Goal: Task Accomplishment & Management: Use online tool/utility

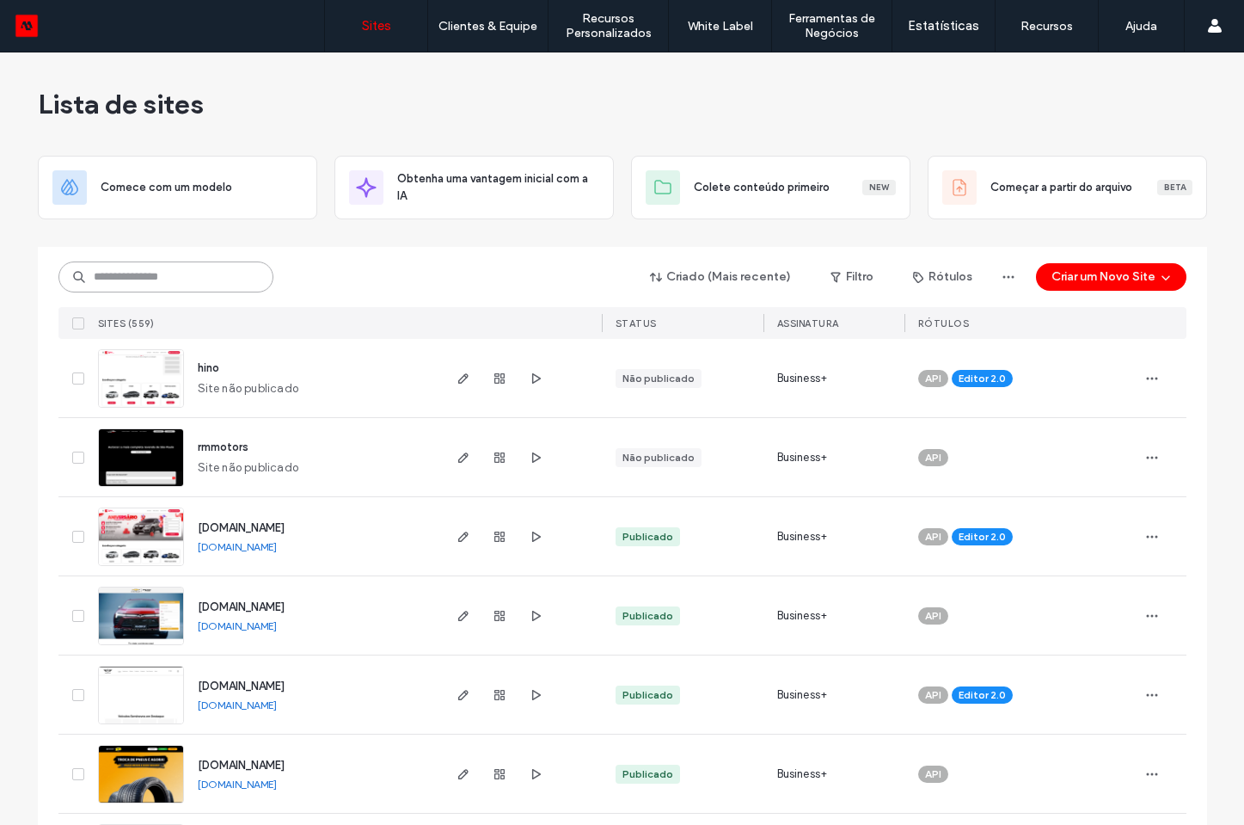
click at [216, 278] on input at bounding box center [165, 276] width 215 height 31
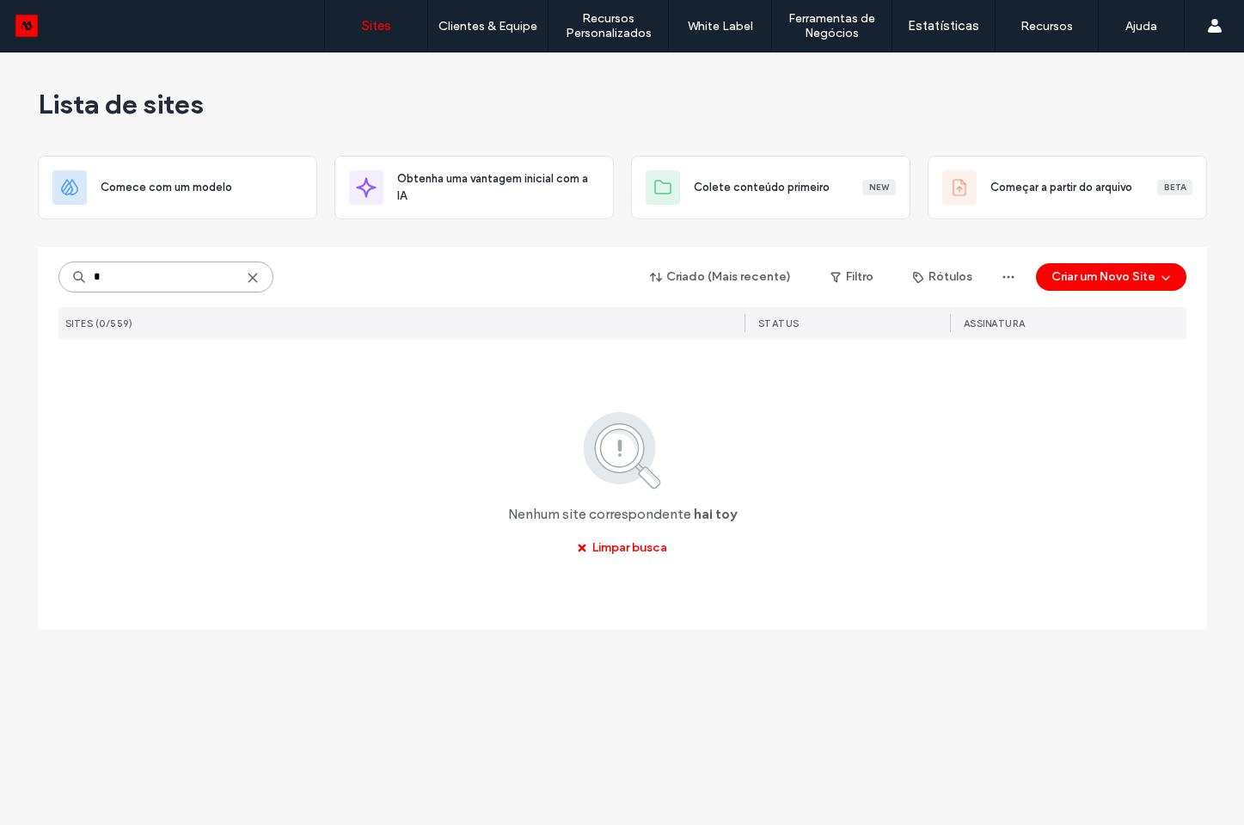
type input "*"
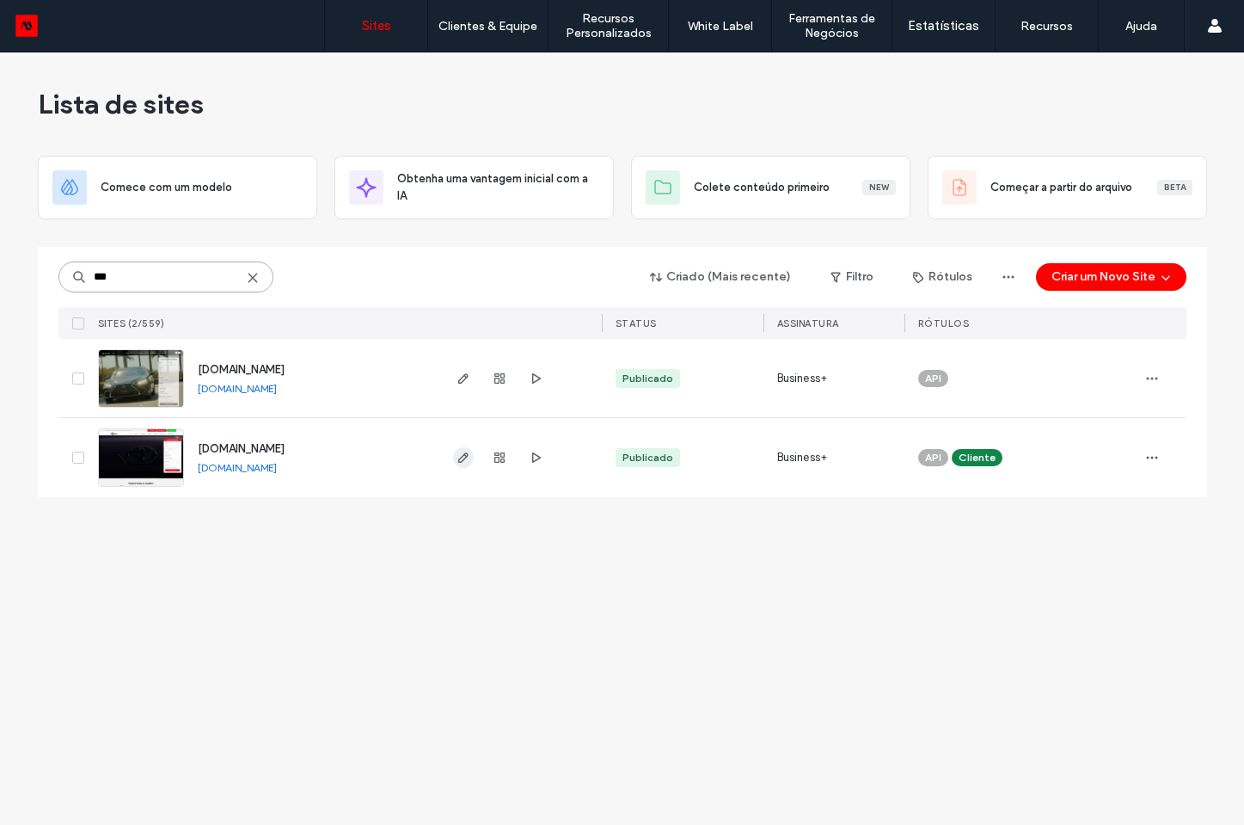
type input "***"
click at [463, 457] on icon "button" at bounding box center [464, 458] width 14 height 14
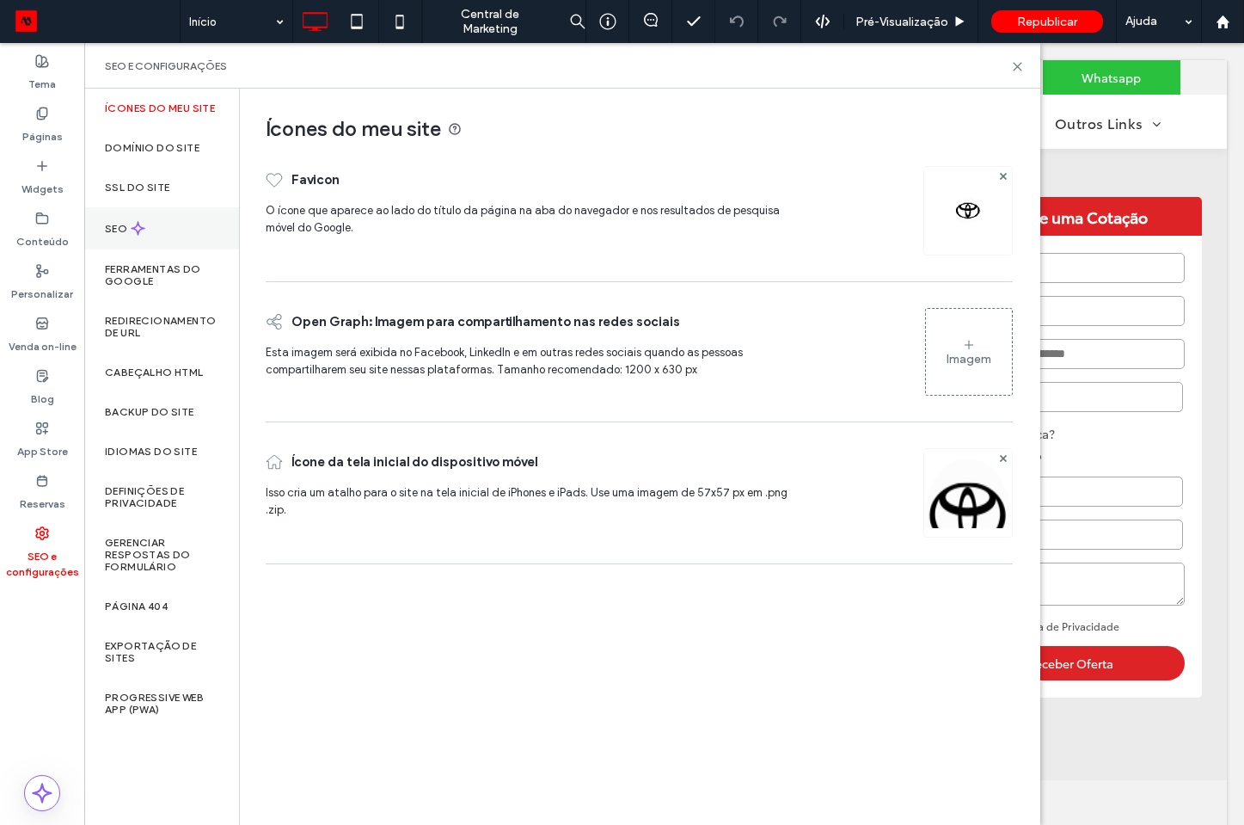
click at [125, 228] on label "SEO" at bounding box center [118, 229] width 26 height 12
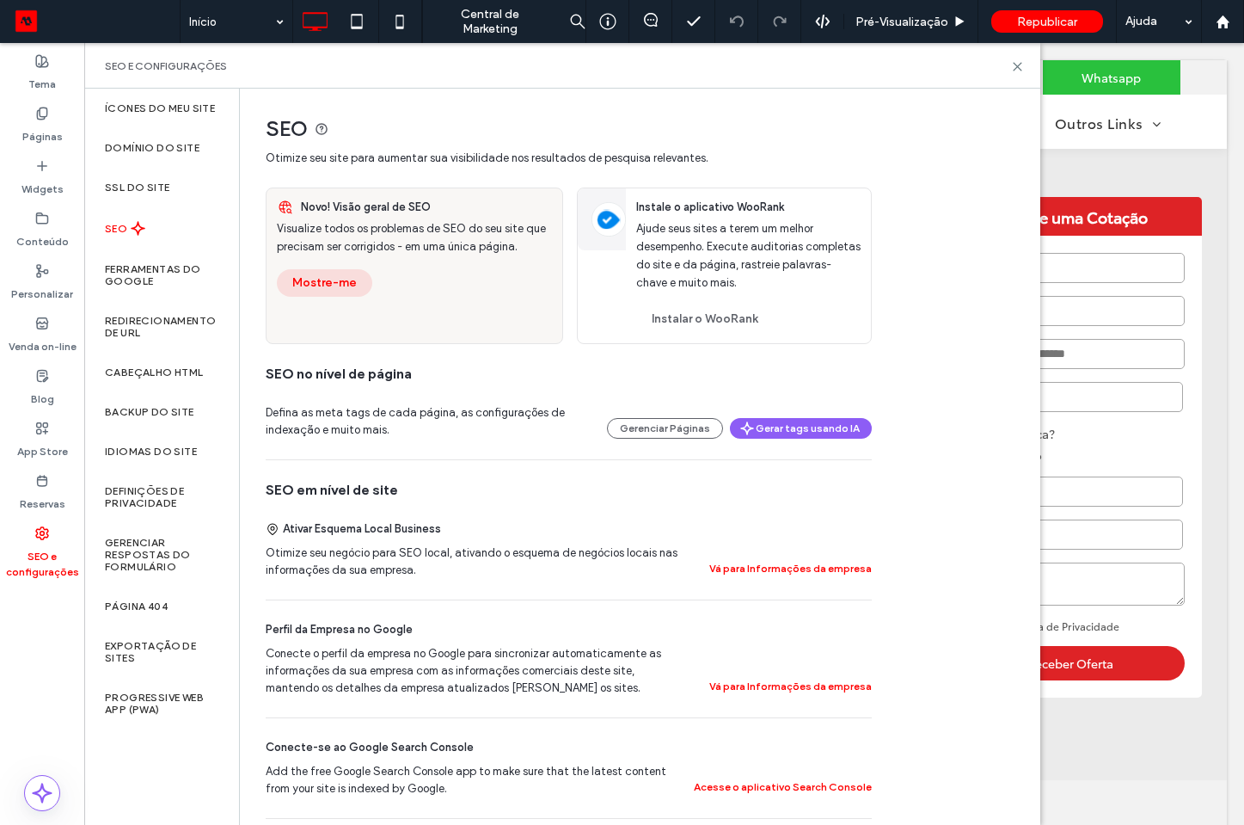
click at [319, 282] on button "Mostre-me" at bounding box center [324, 283] width 95 height 28
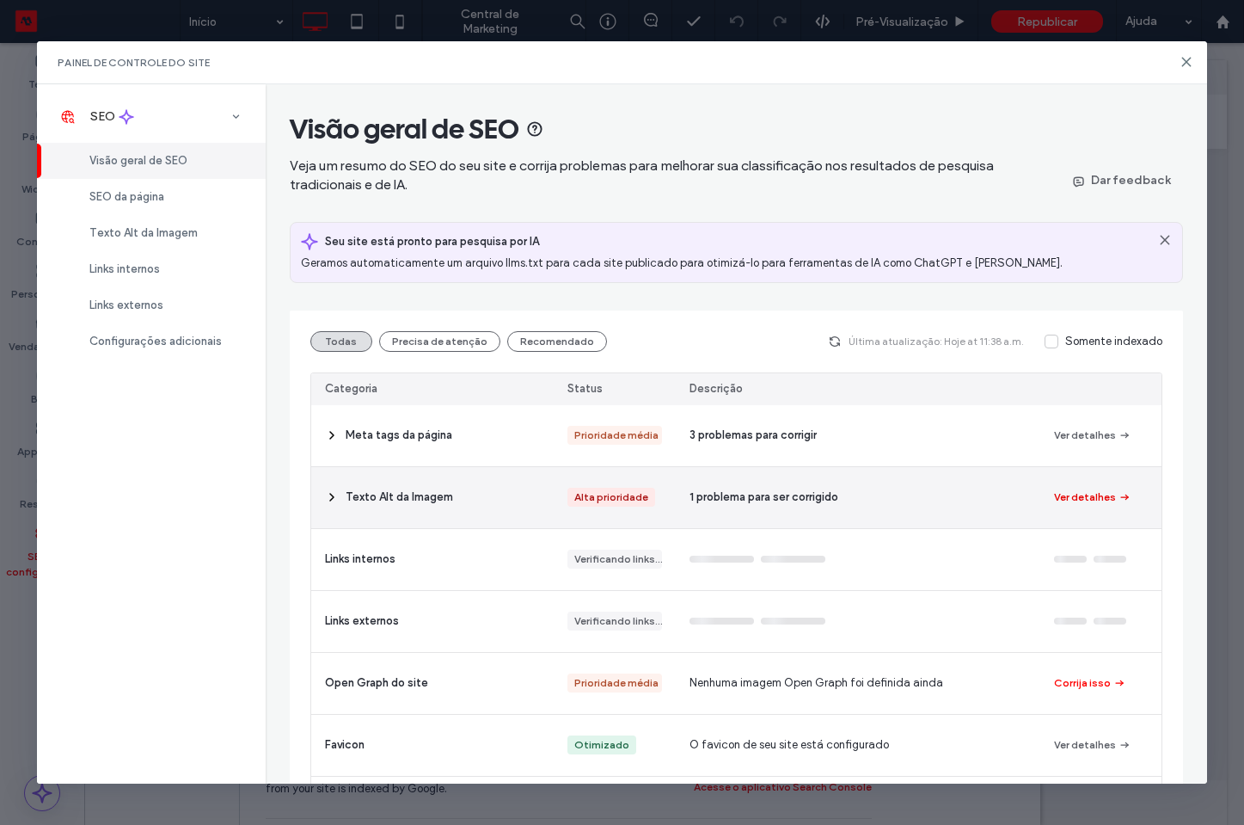
click at [1079, 495] on button "Ver detalhes" at bounding box center [1092, 497] width 77 height 21
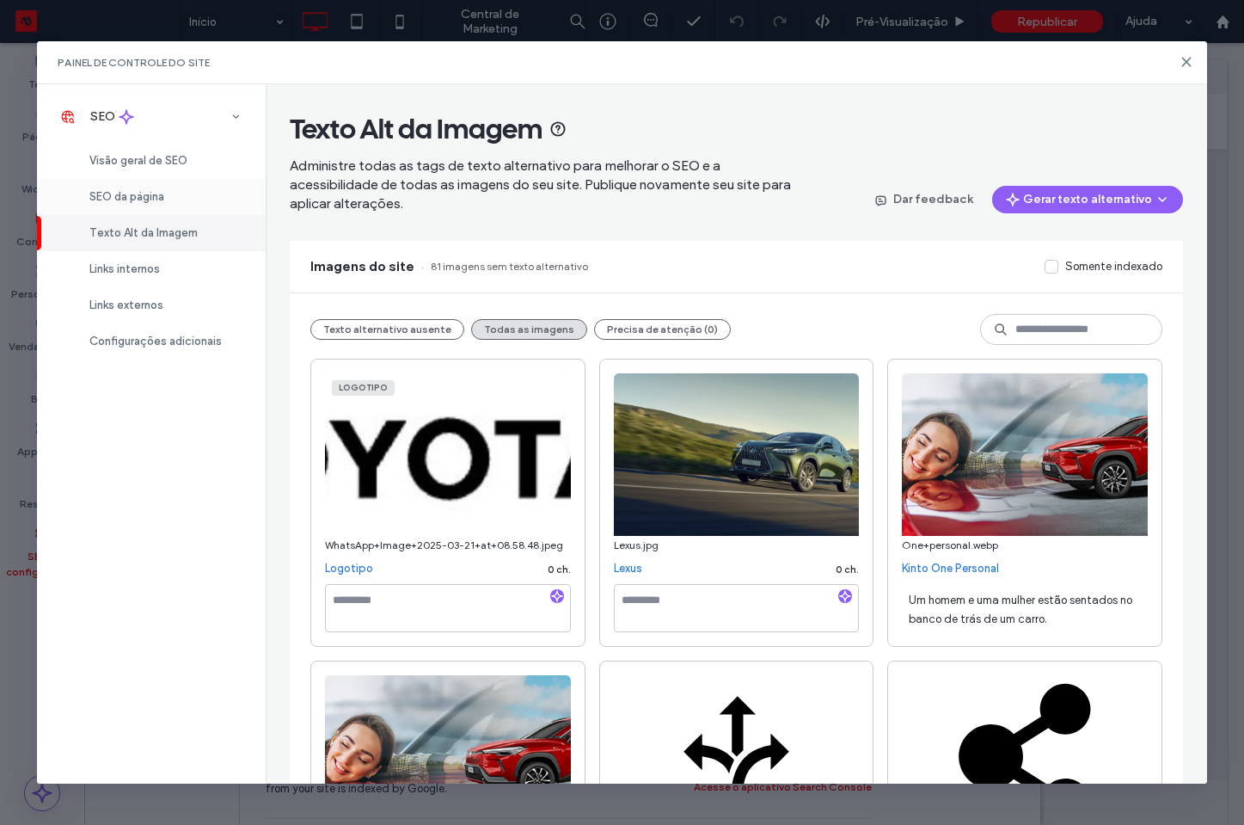
click at [153, 197] on span "SEO da página" at bounding box center [126, 196] width 75 height 13
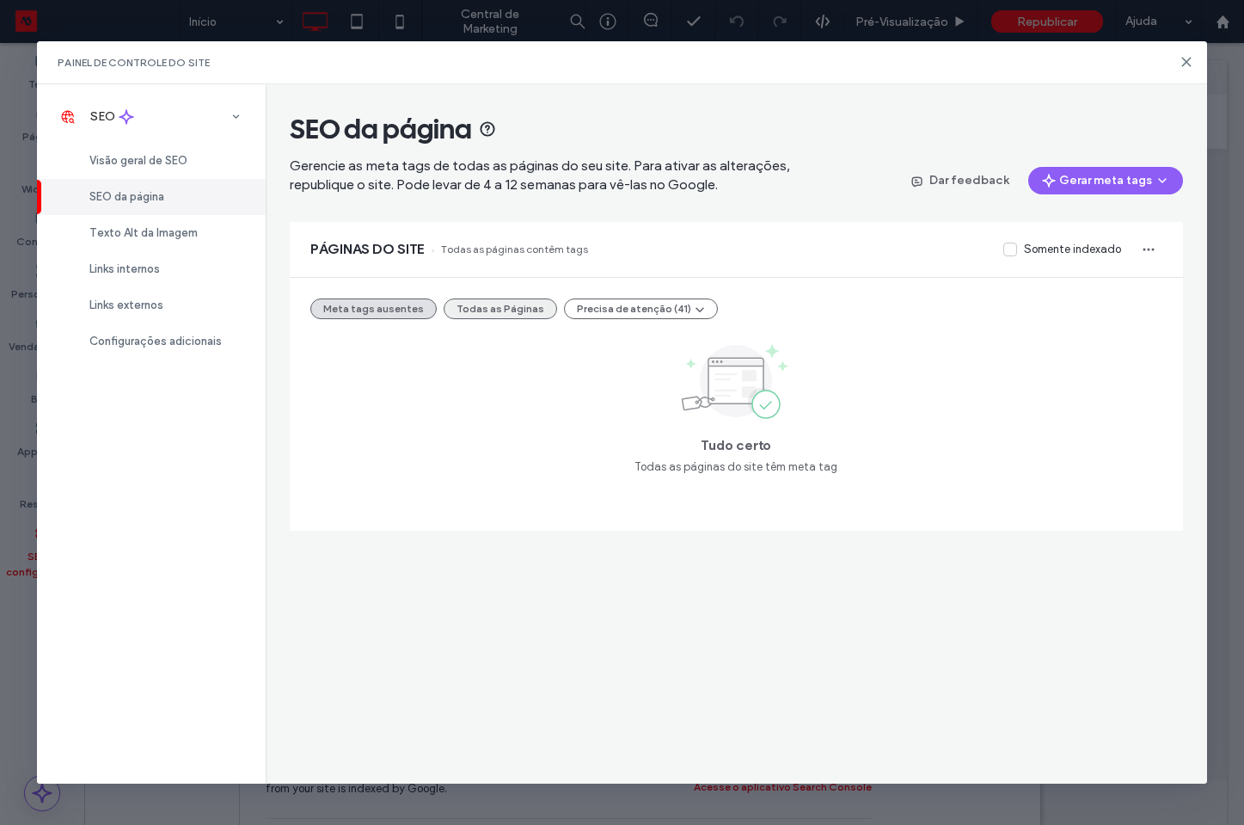
click at [499, 311] on button "Todas as Páginas" at bounding box center [501, 308] width 114 height 21
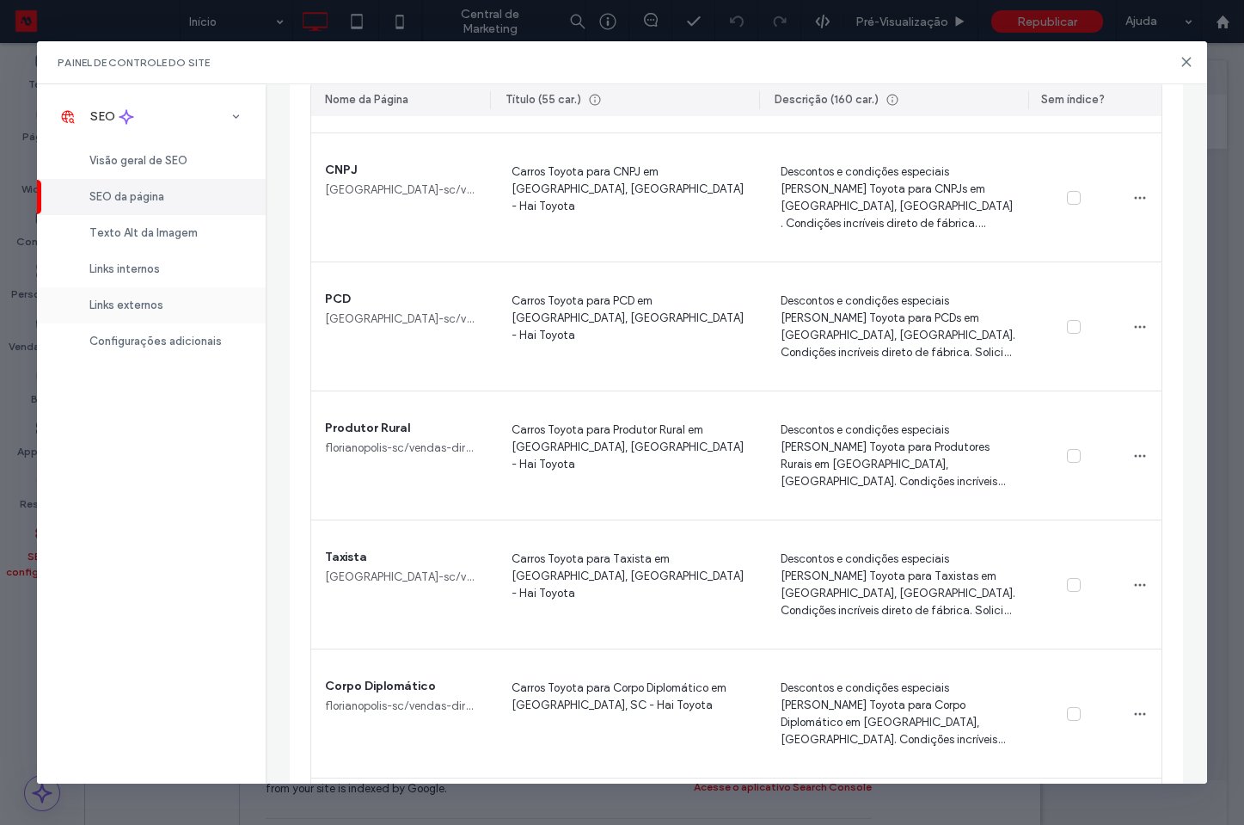
scroll to position [1113, 0]
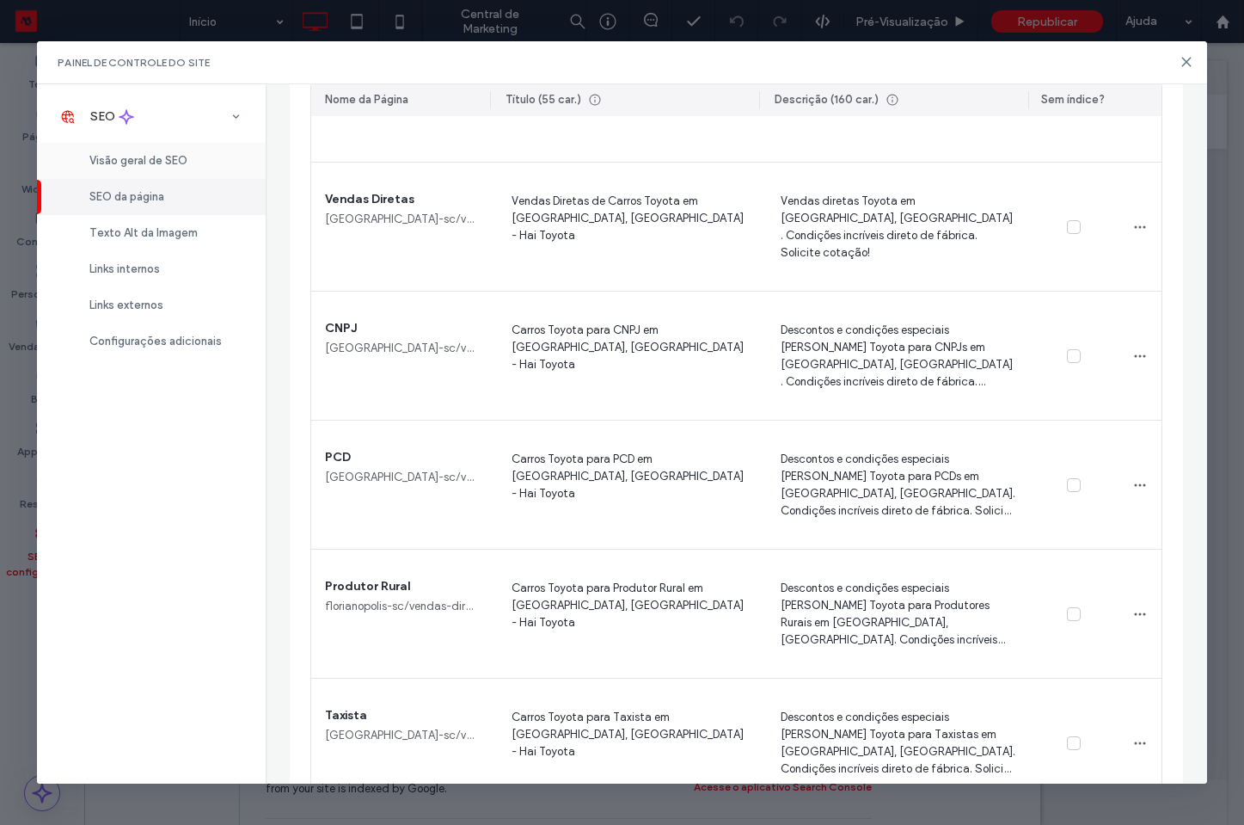
click at [131, 157] on span "Visão geral de SEO" at bounding box center [138, 160] width 98 height 13
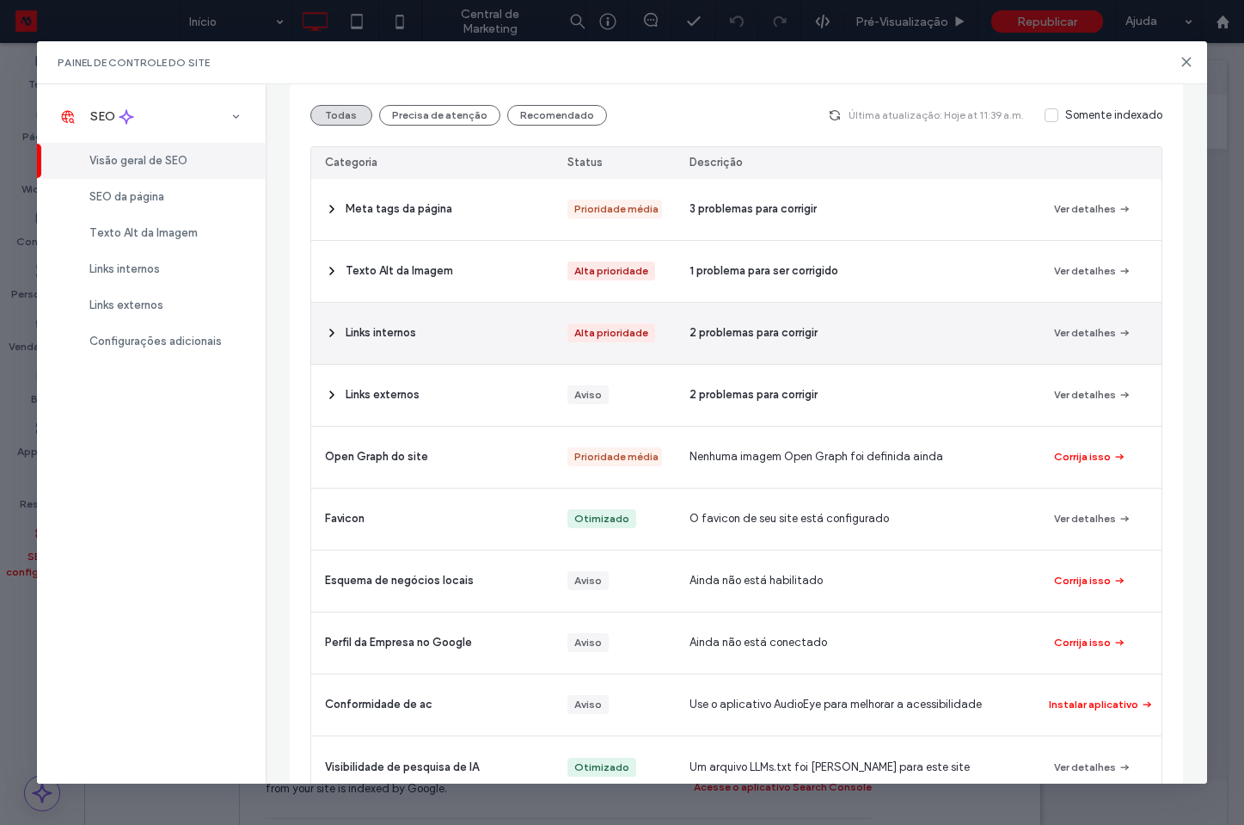
scroll to position [262, 0]
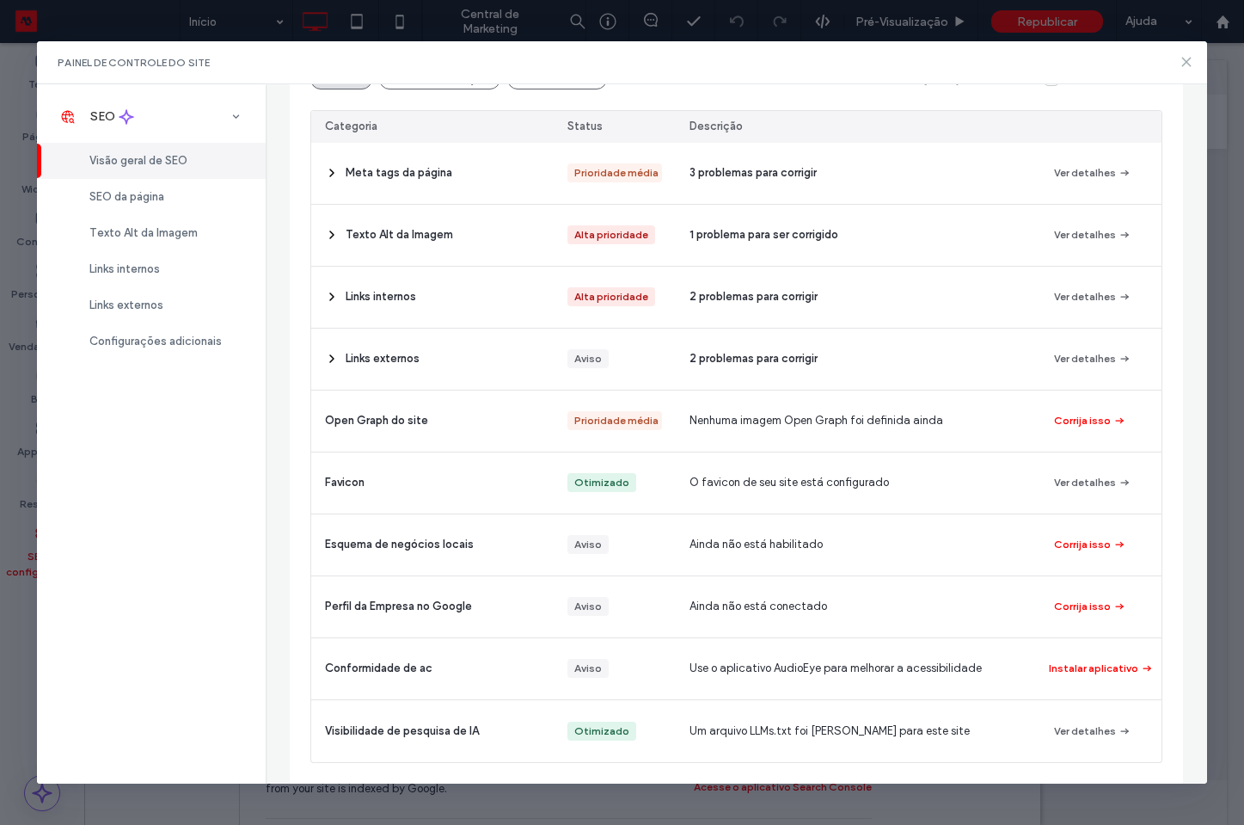
click at [1181, 65] on icon at bounding box center [1187, 62] width 14 height 14
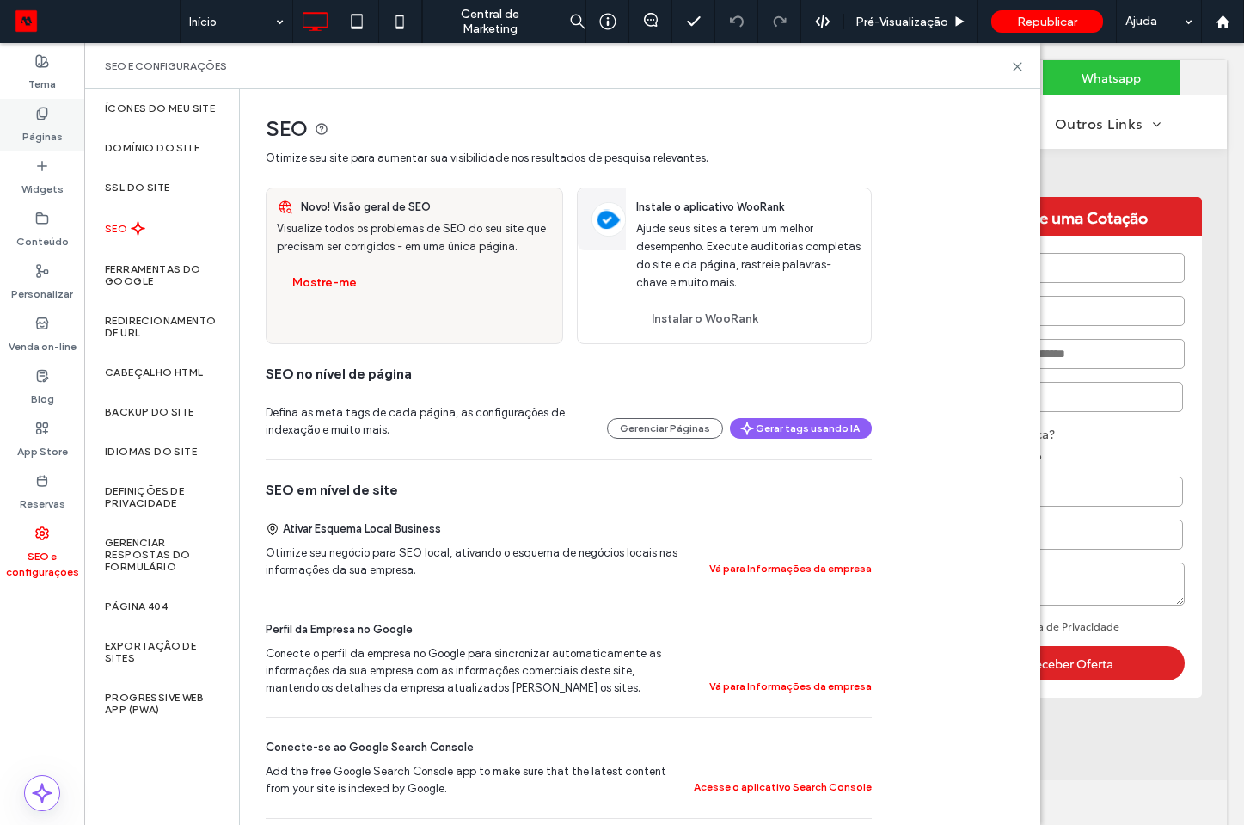
click at [42, 134] on label "Páginas" at bounding box center [42, 132] width 40 height 24
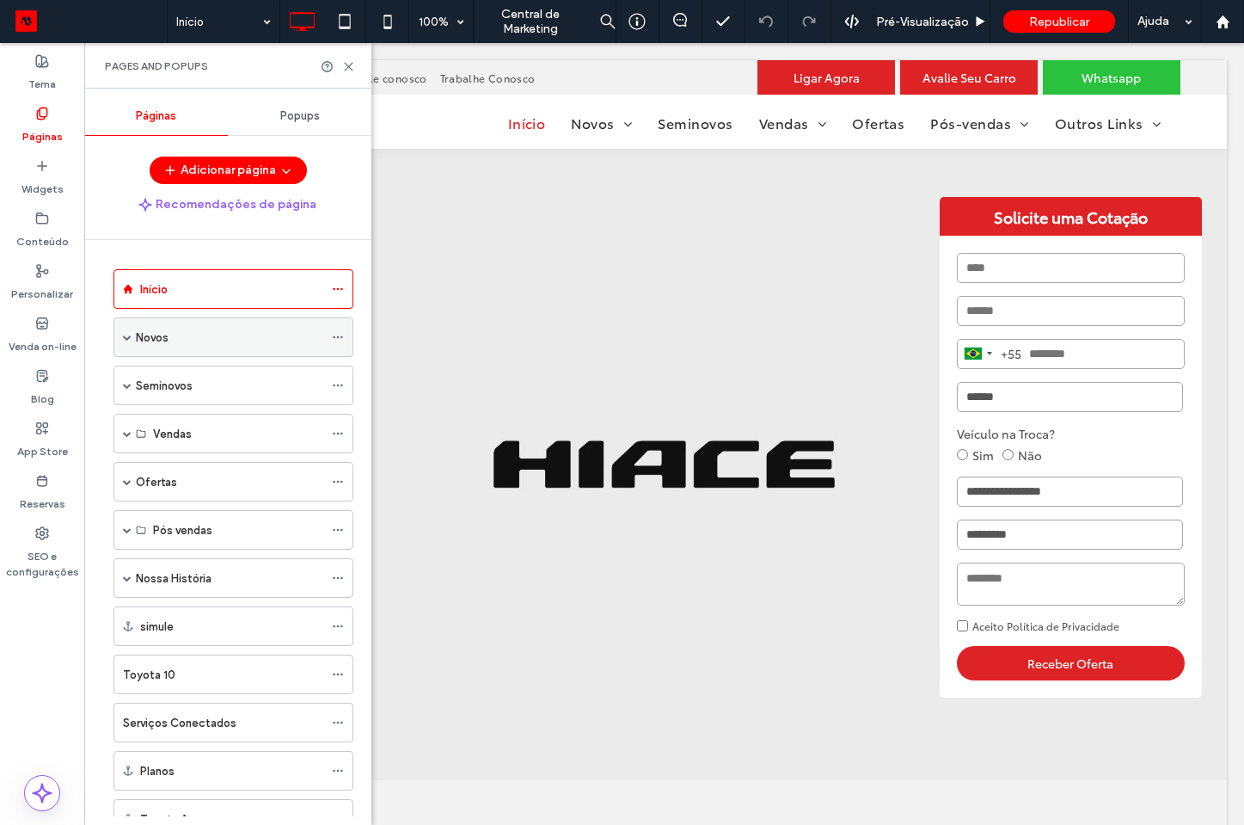
click at [166, 337] on label "Novos" at bounding box center [152, 337] width 33 height 30
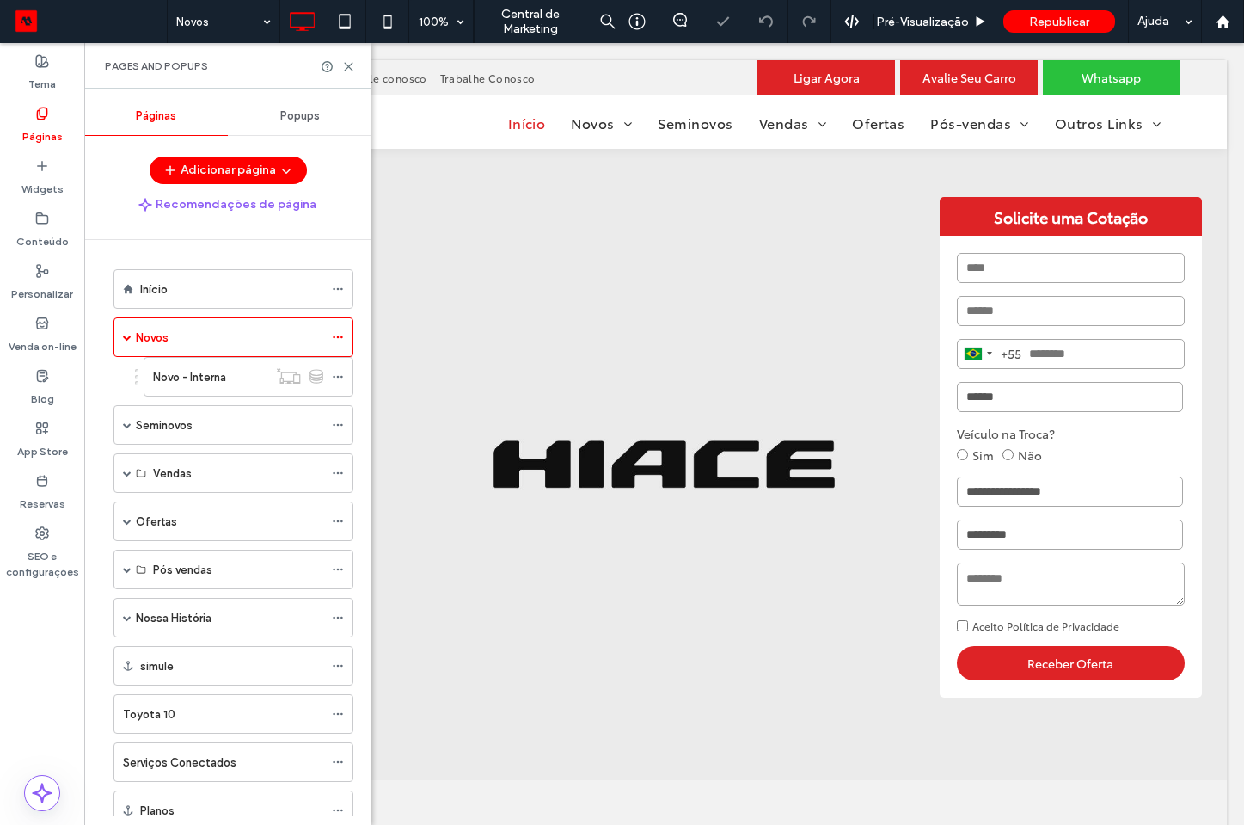
click at [181, 373] on label "Novo - Interna" at bounding box center [189, 377] width 73 height 30
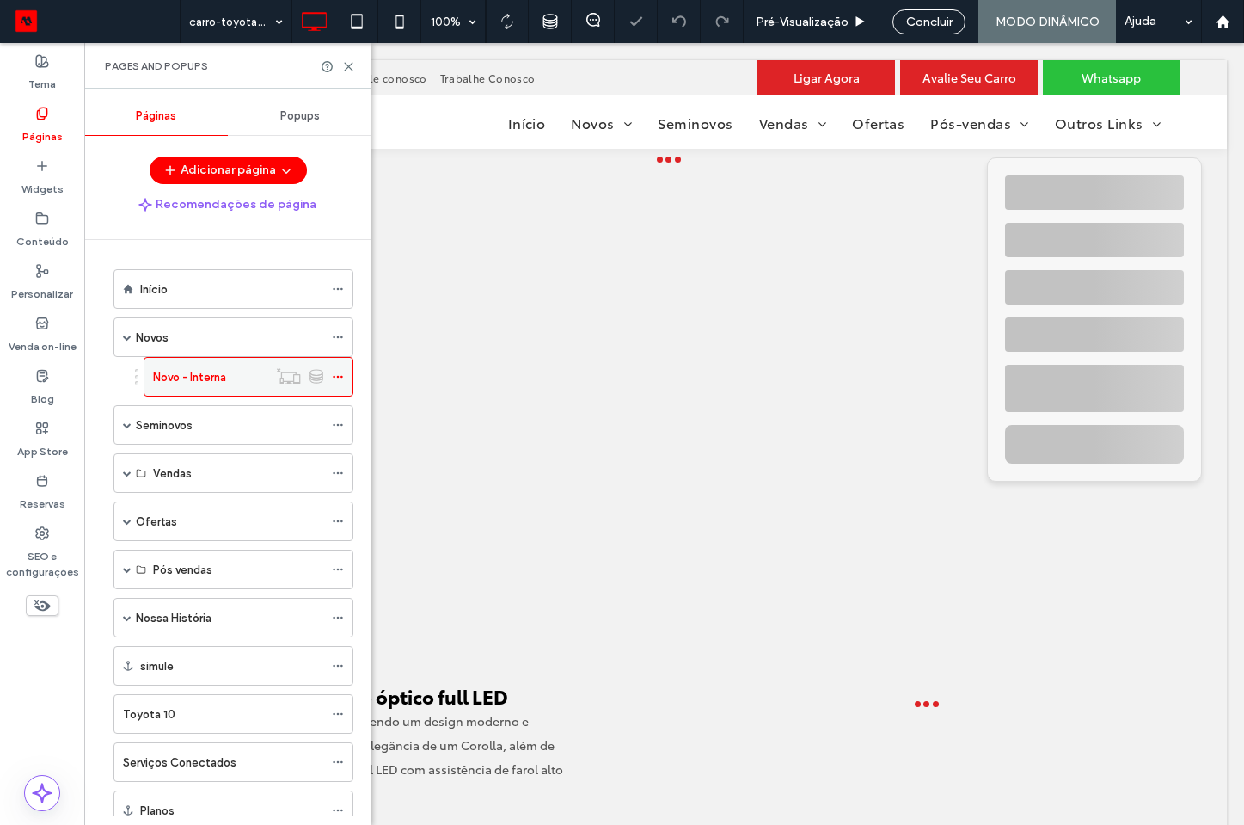
click at [338, 372] on icon at bounding box center [338, 377] width 12 height 12
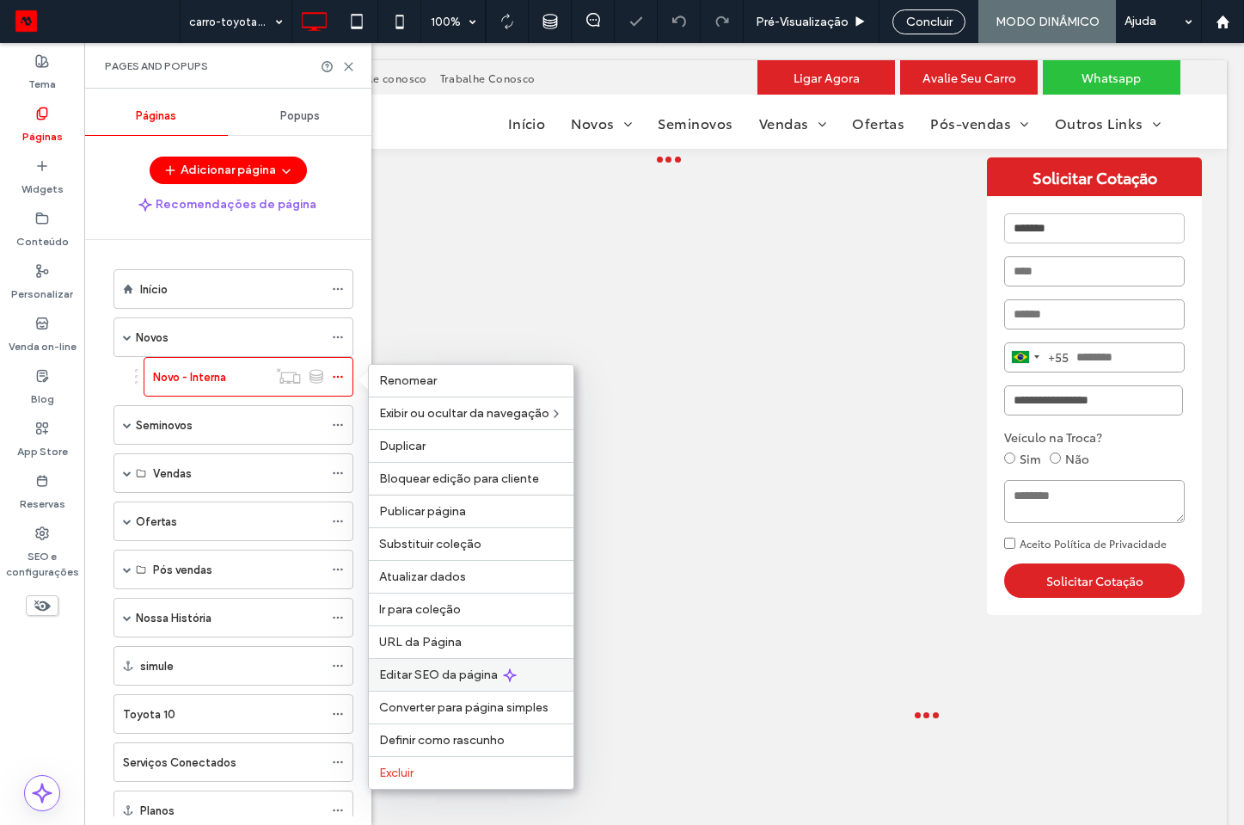
click at [451, 680] on span "Editar SEO da página" at bounding box center [438, 674] width 119 height 15
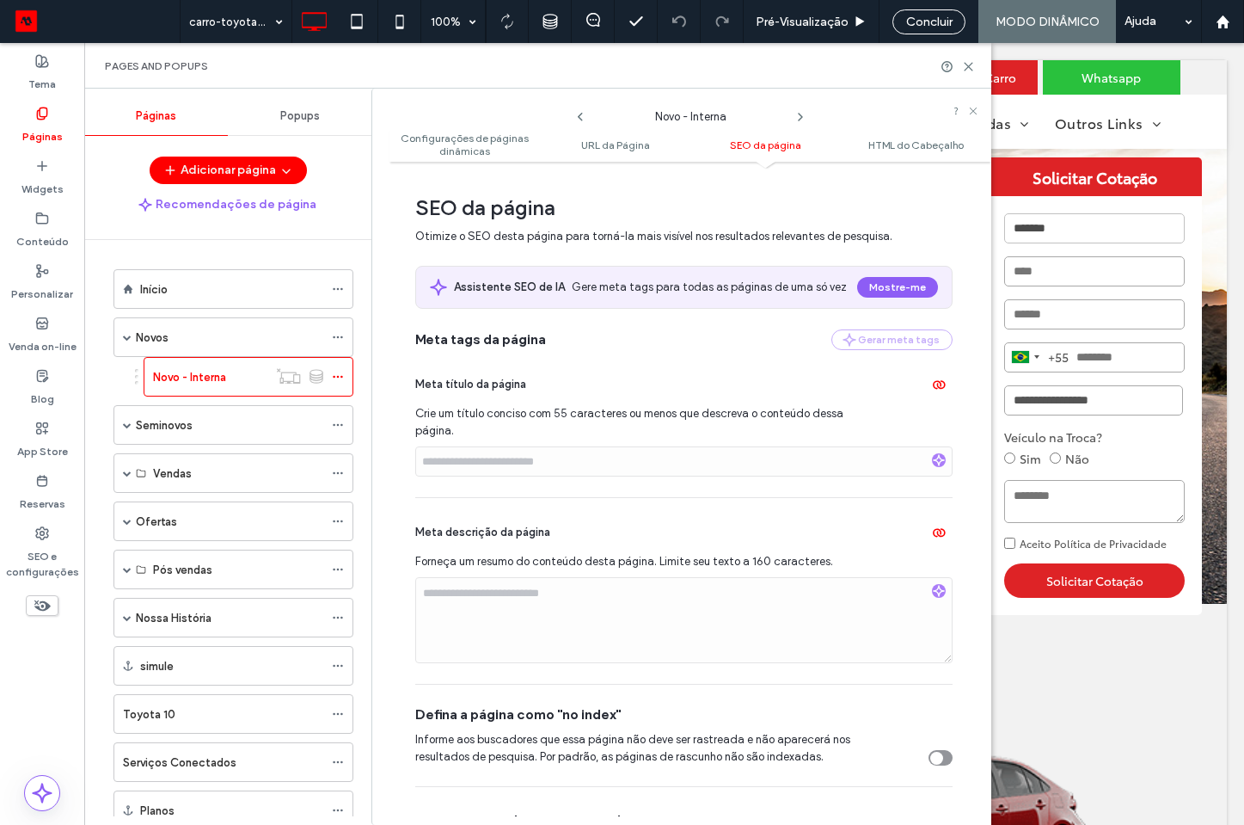
scroll to position [555, 0]
click at [208, 432] on div "Seminovos" at bounding box center [229, 425] width 187 height 18
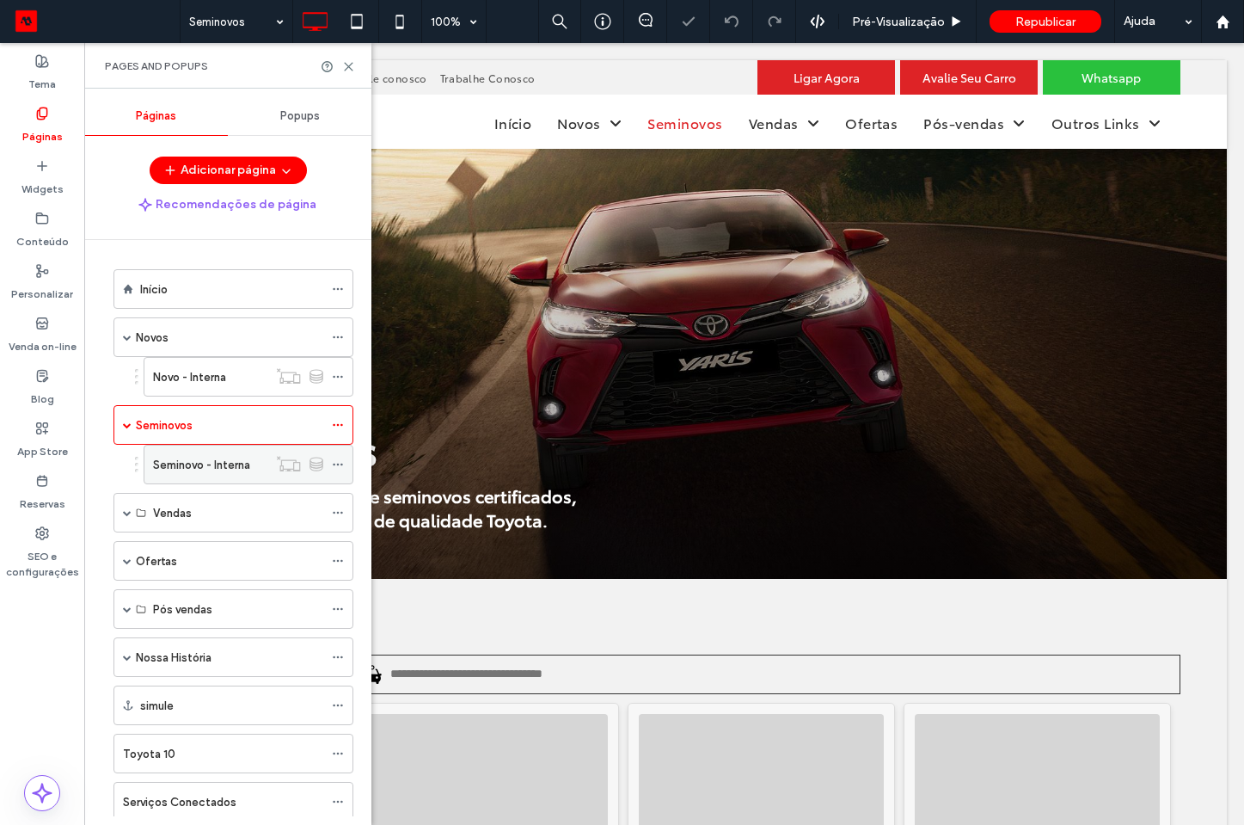
click at [222, 470] on label "Seminovo - Interna" at bounding box center [201, 465] width 97 height 30
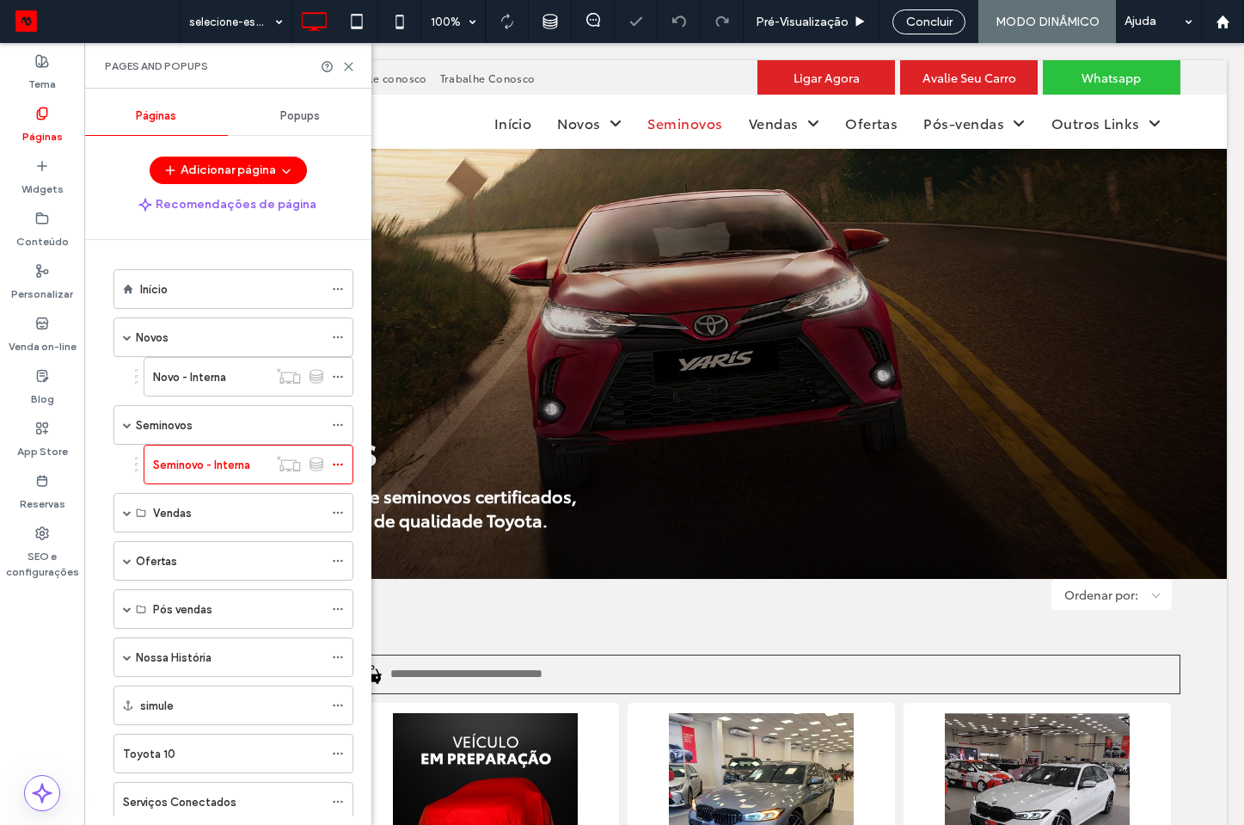
click at [338, 464] on div at bounding box center [622, 412] width 1244 height 825
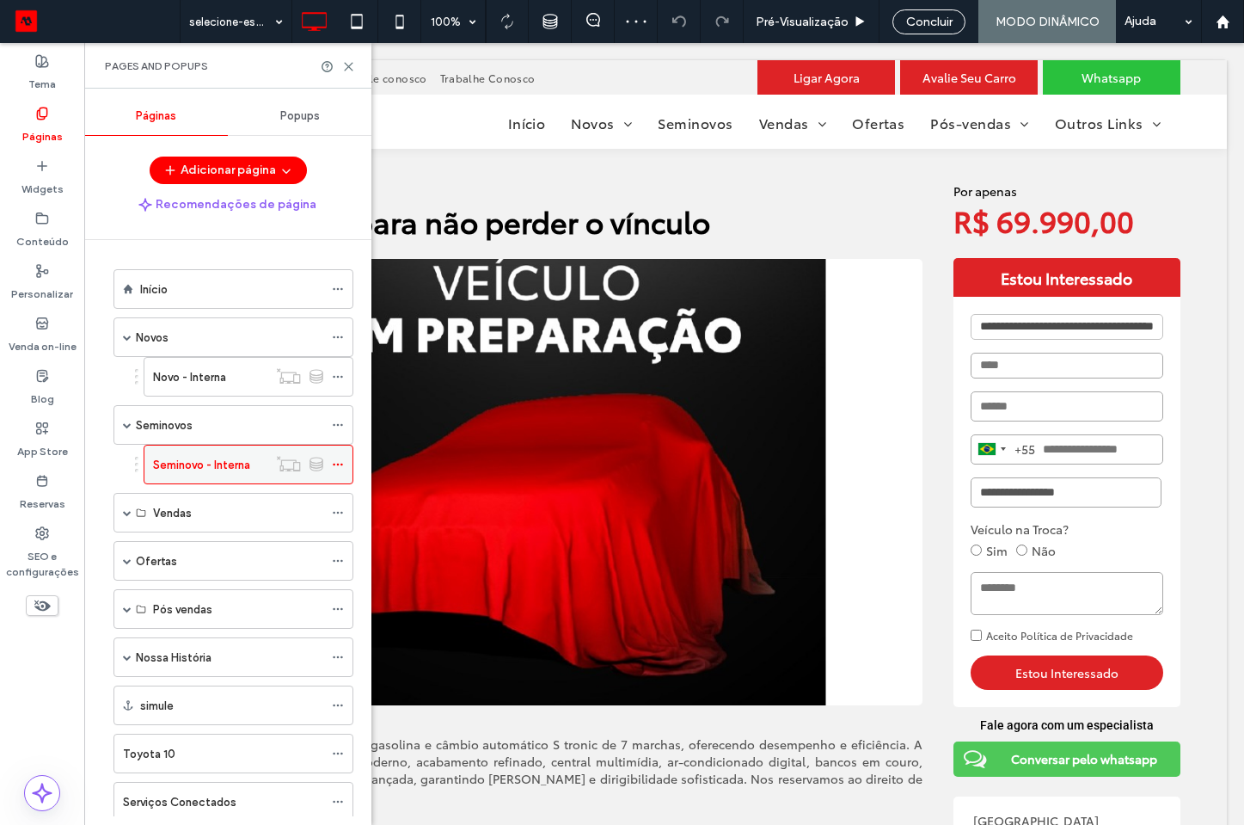
click at [339, 464] on use at bounding box center [337, 465] width 9 height 3
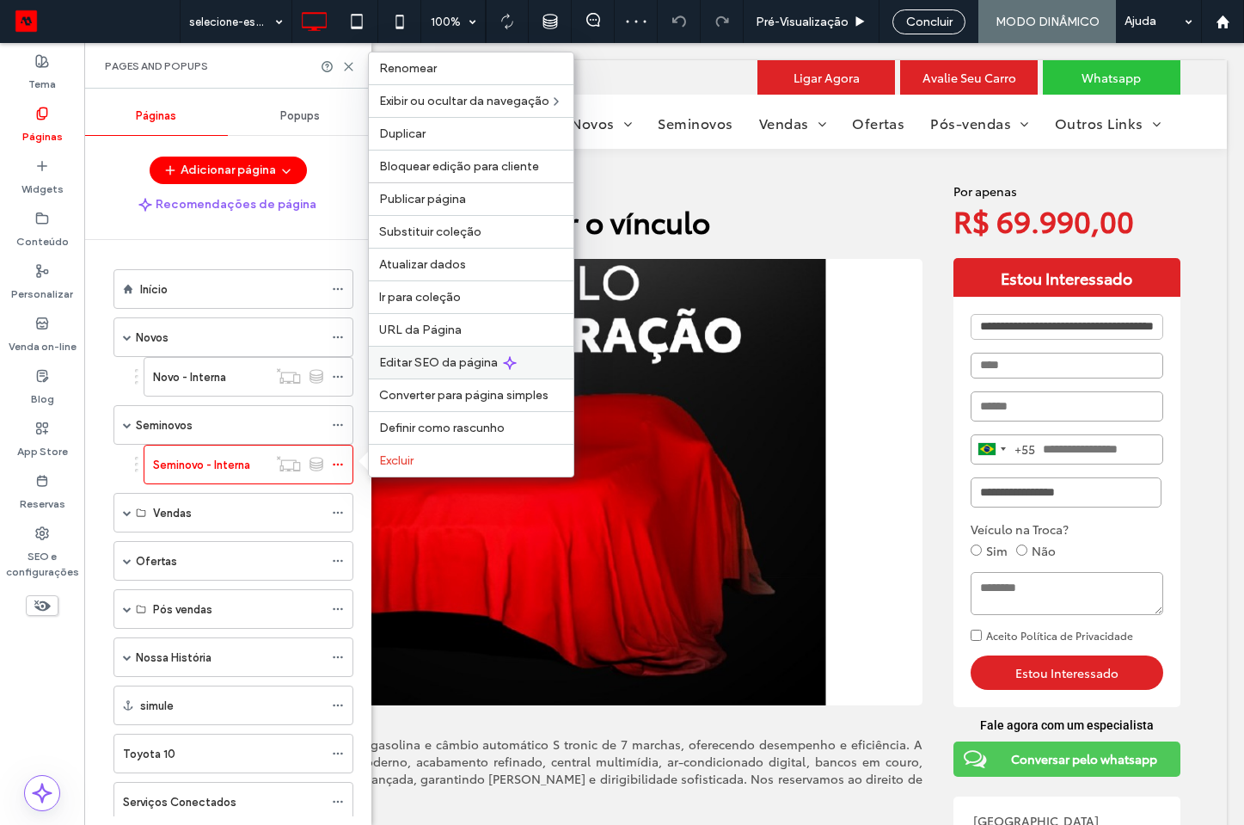
click at [440, 356] on span "Editar SEO da página" at bounding box center [438, 362] width 119 height 15
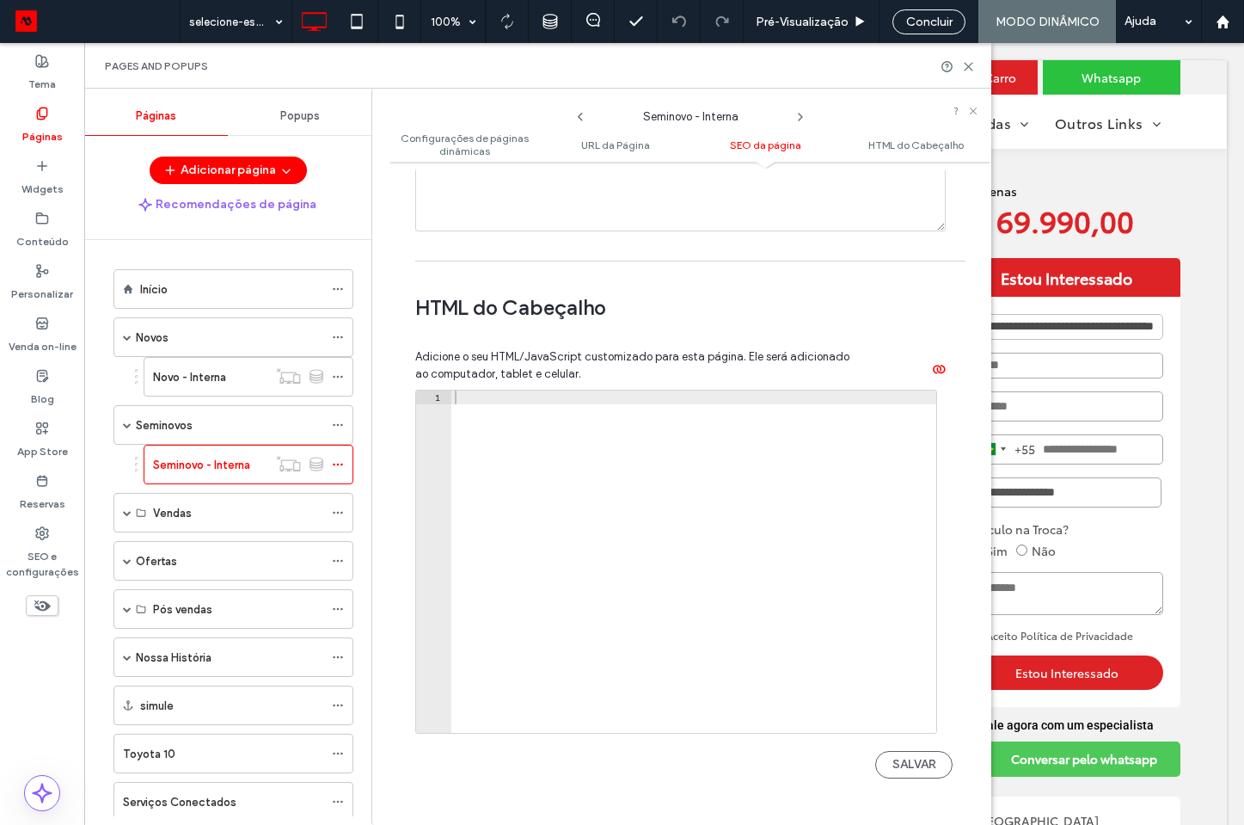
scroll to position [1609, 0]
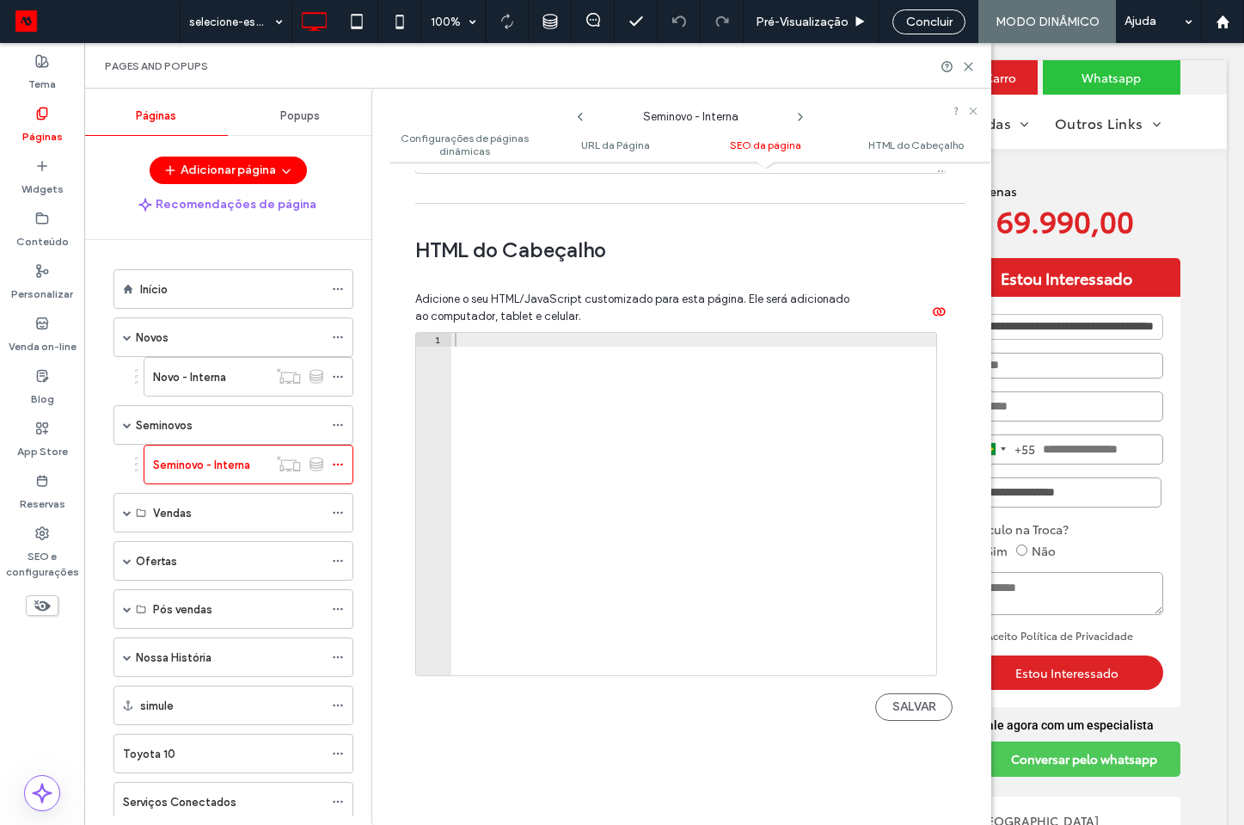
click at [46, 119] on icon at bounding box center [42, 114] width 14 height 14
click at [969, 64] on use at bounding box center [969, 67] width 8 height 8
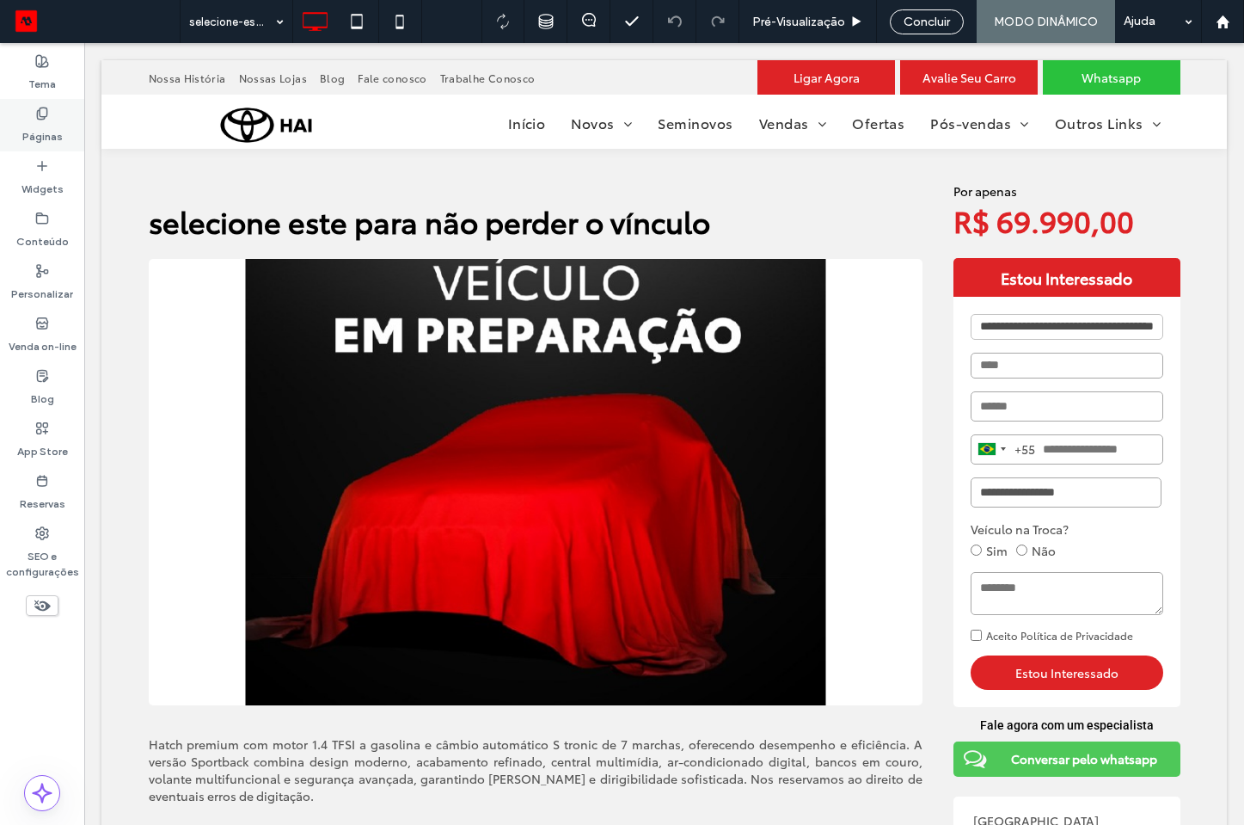
click at [40, 123] on label "Páginas" at bounding box center [42, 132] width 40 height 24
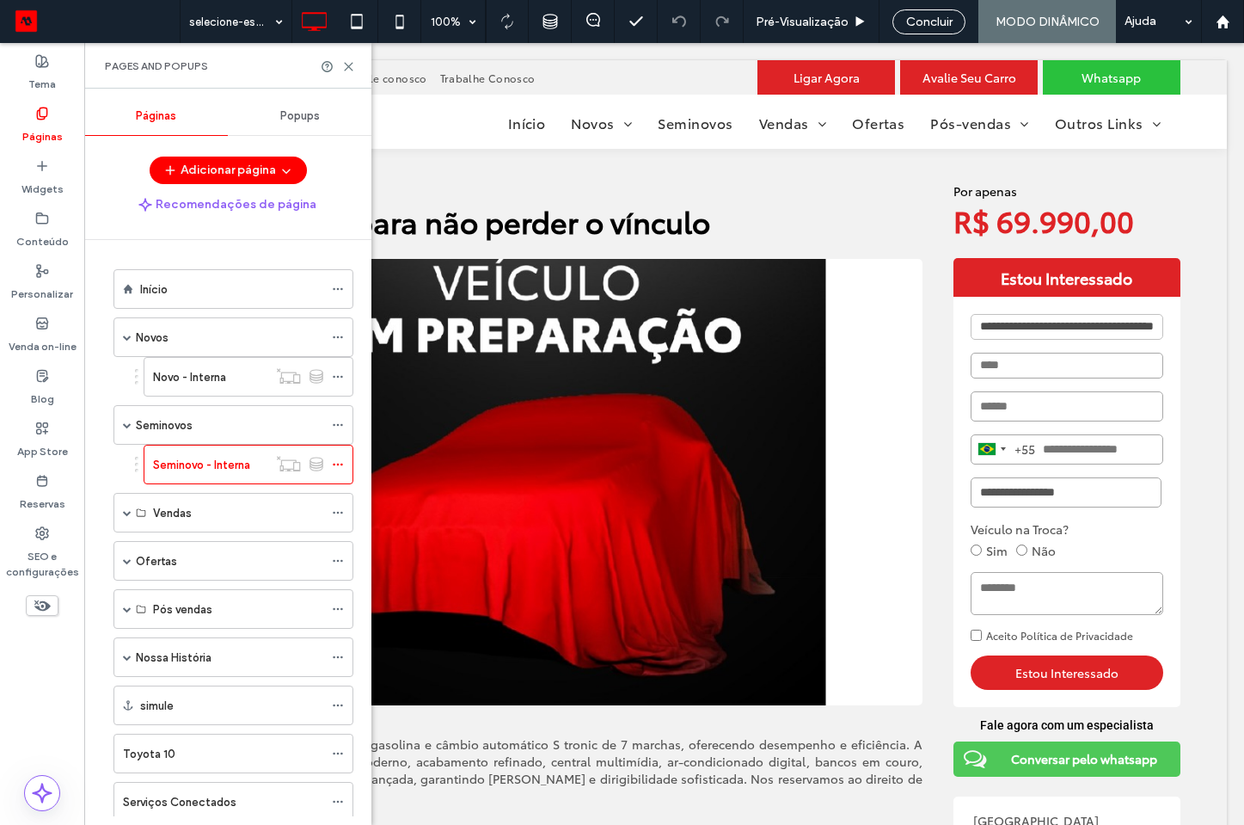
click at [507, 163] on div "**********" at bounding box center [664, 677] width 1126 height 1057
click at [347, 63] on icon at bounding box center [348, 66] width 13 height 13
